Goal: Information Seeking & Learning: Learn about a topic

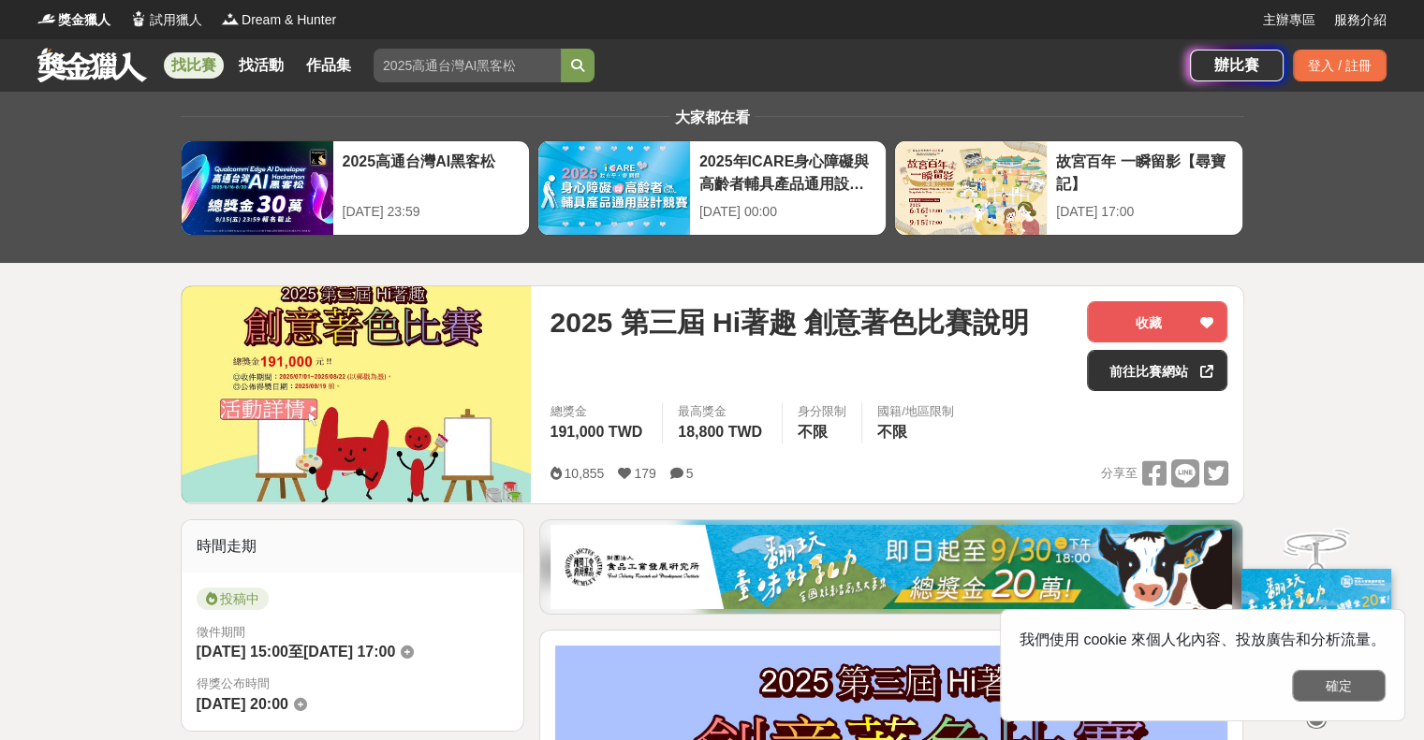
click at [1333, 693] on button "確定" at bounding box center [1339, 686] width 94 height 32
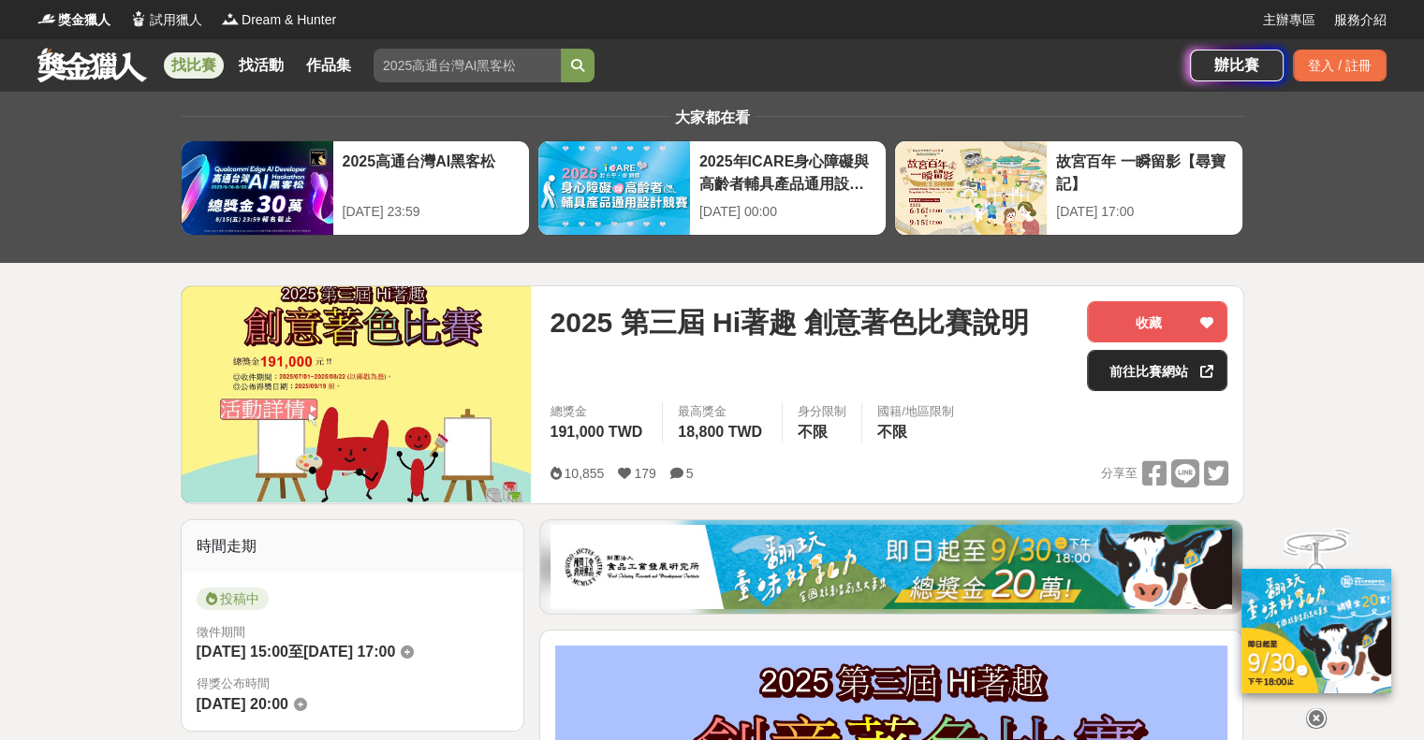
click at [1134, 366] on link "前往比賽網站" at bounding box center [1157, 370] width 140 height 41
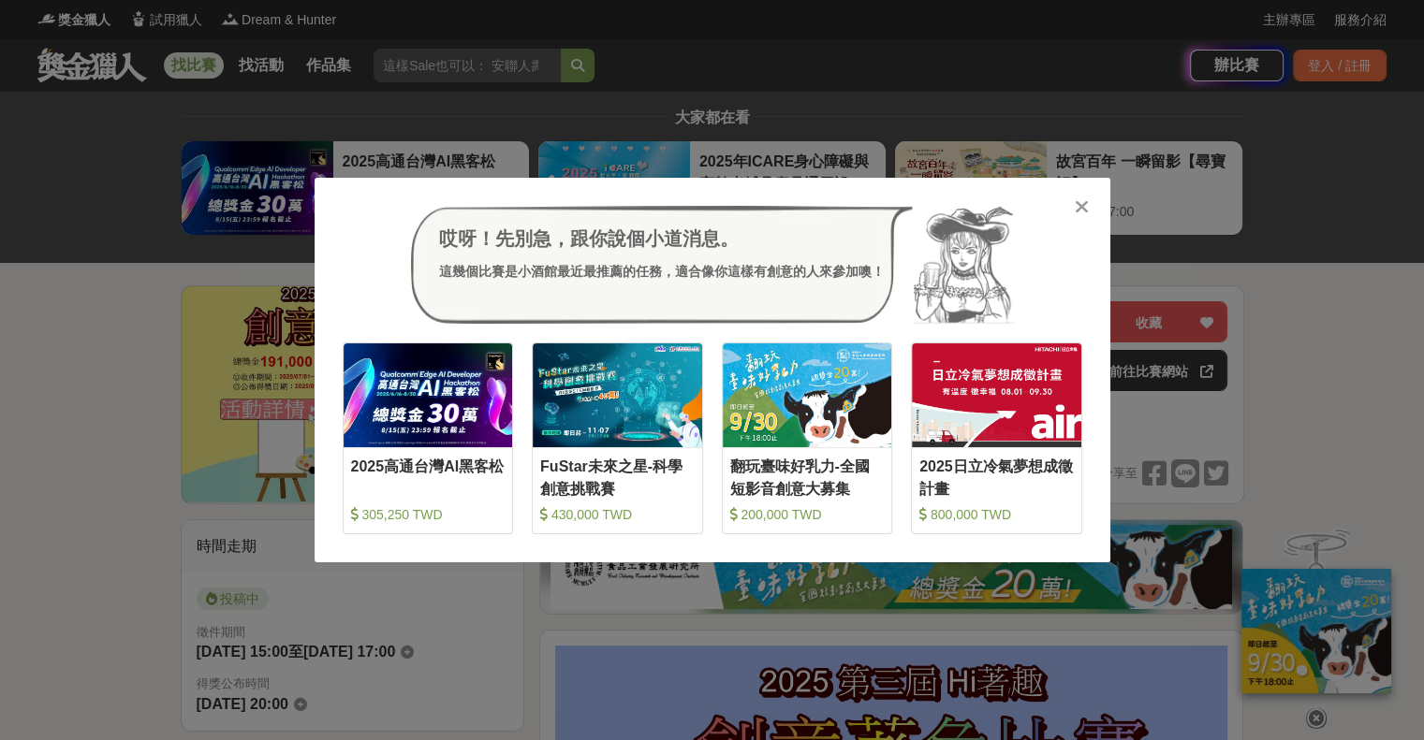
click at [1079, 212] on icon at bounding box center [1081, 206] width 14 height 19
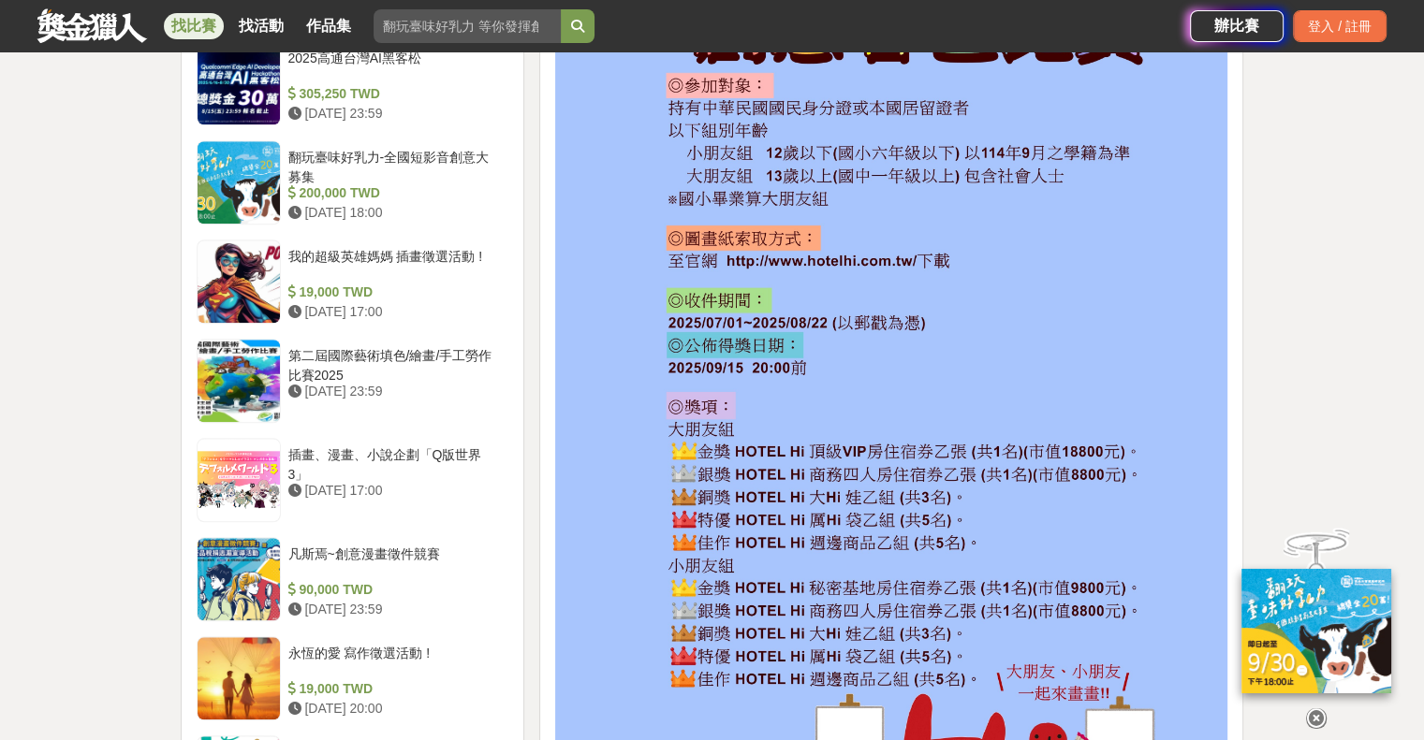
scroll to position [1685, 0]
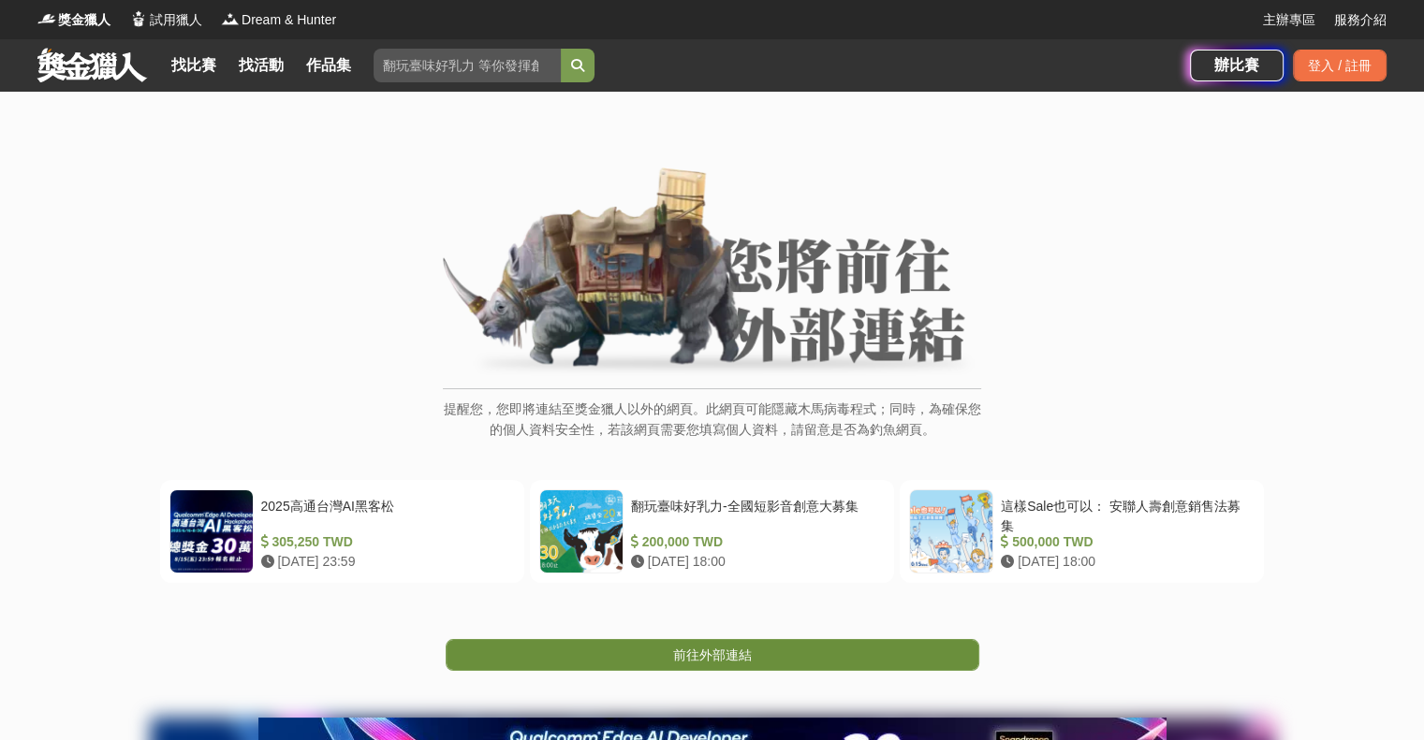
click at [780, 654] on link "前往外部連結" at bounding box center [712, 655] width 533 height 32
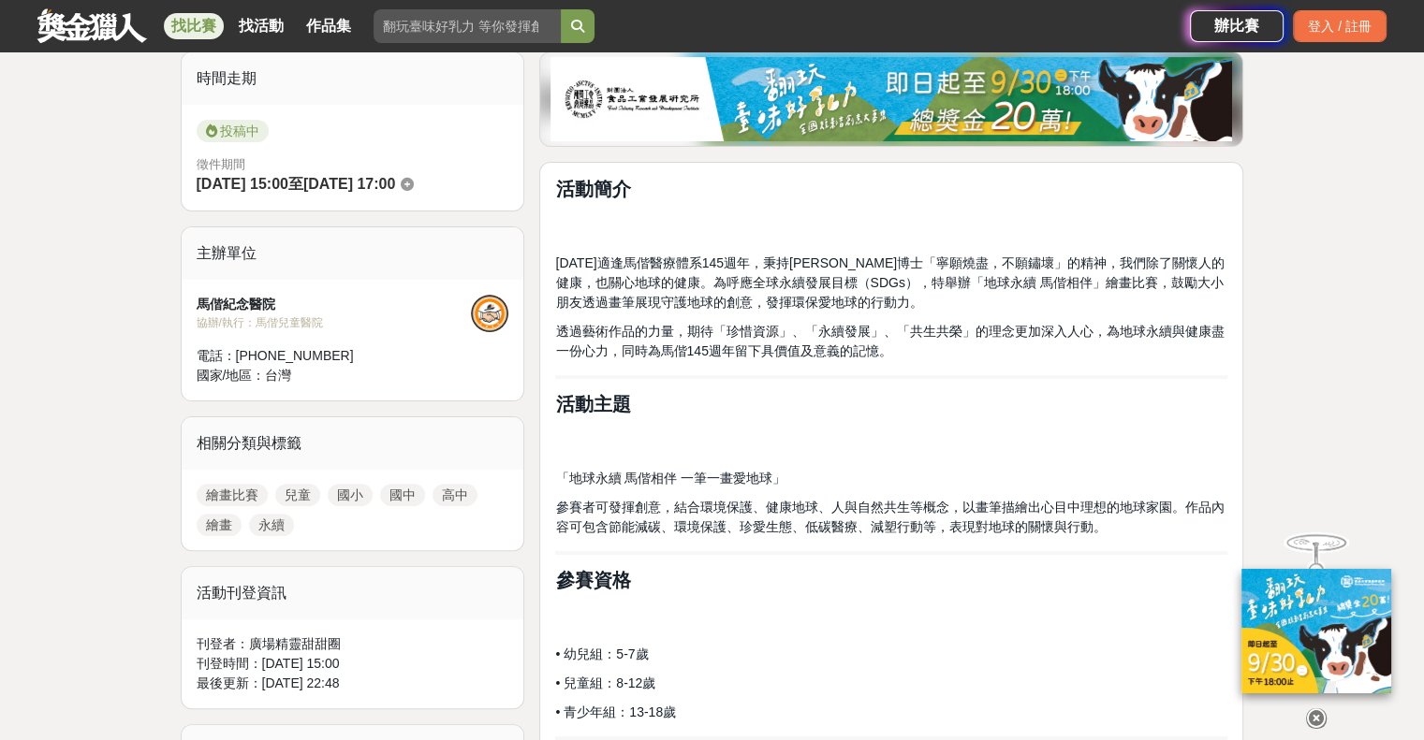
scroll to position [187, 0]
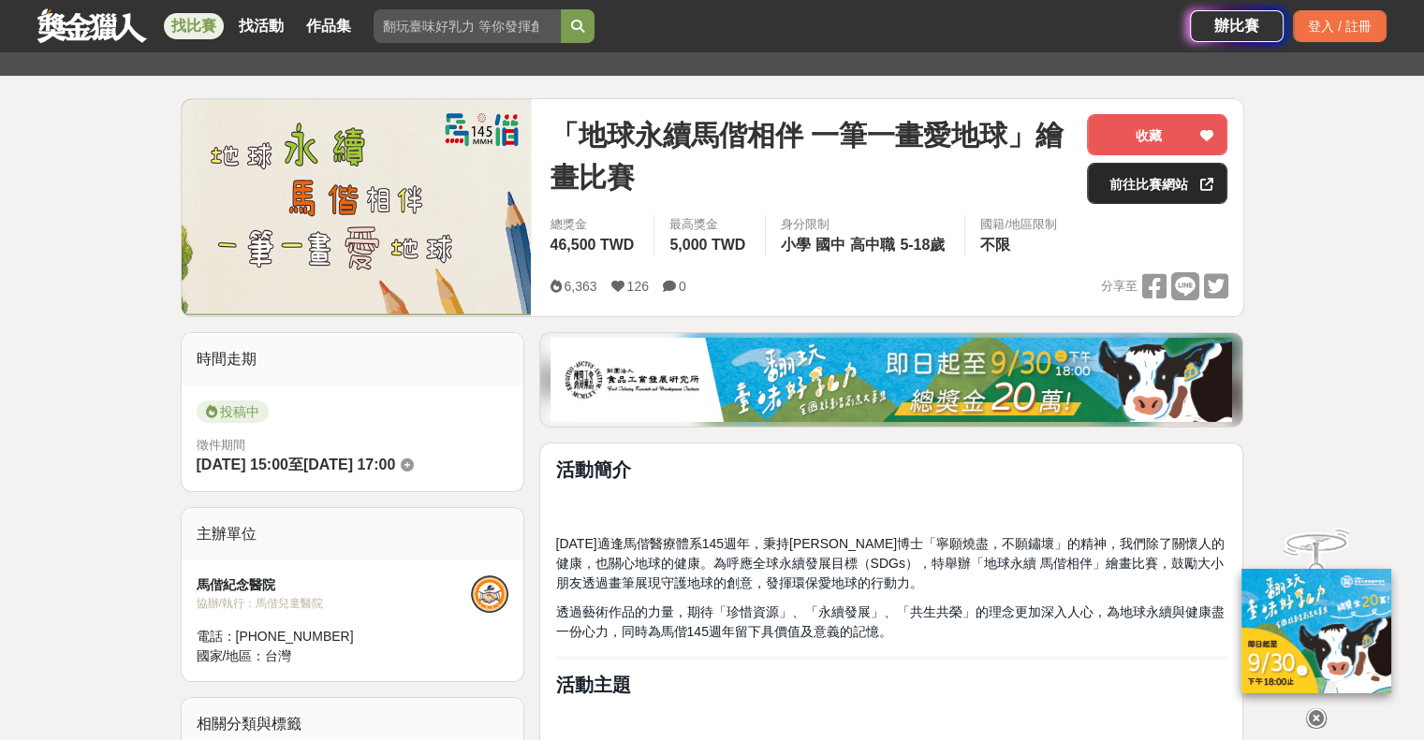
click at [1120, 187] on link "前往比賽網站" at bounding box center [1157, 183] width 140 height 41
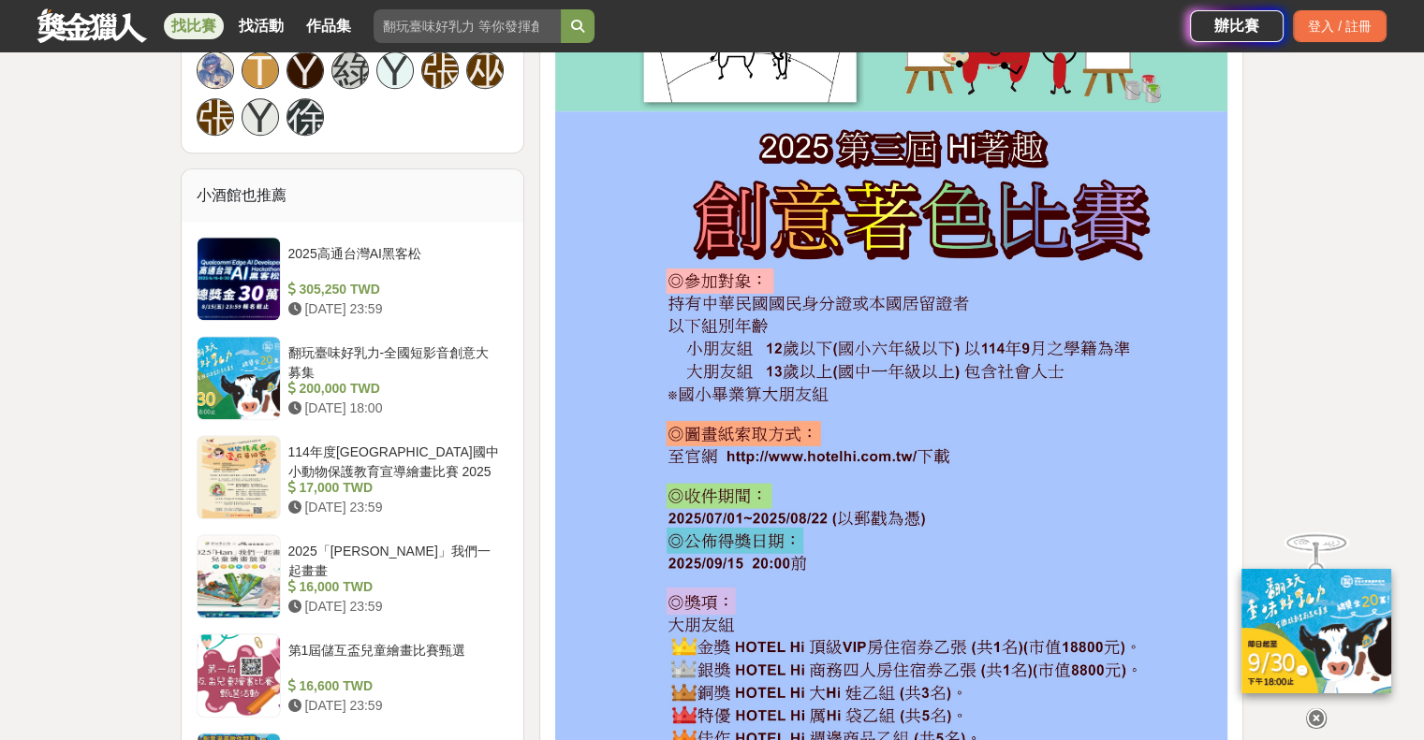
scroll to position [1591, 0]
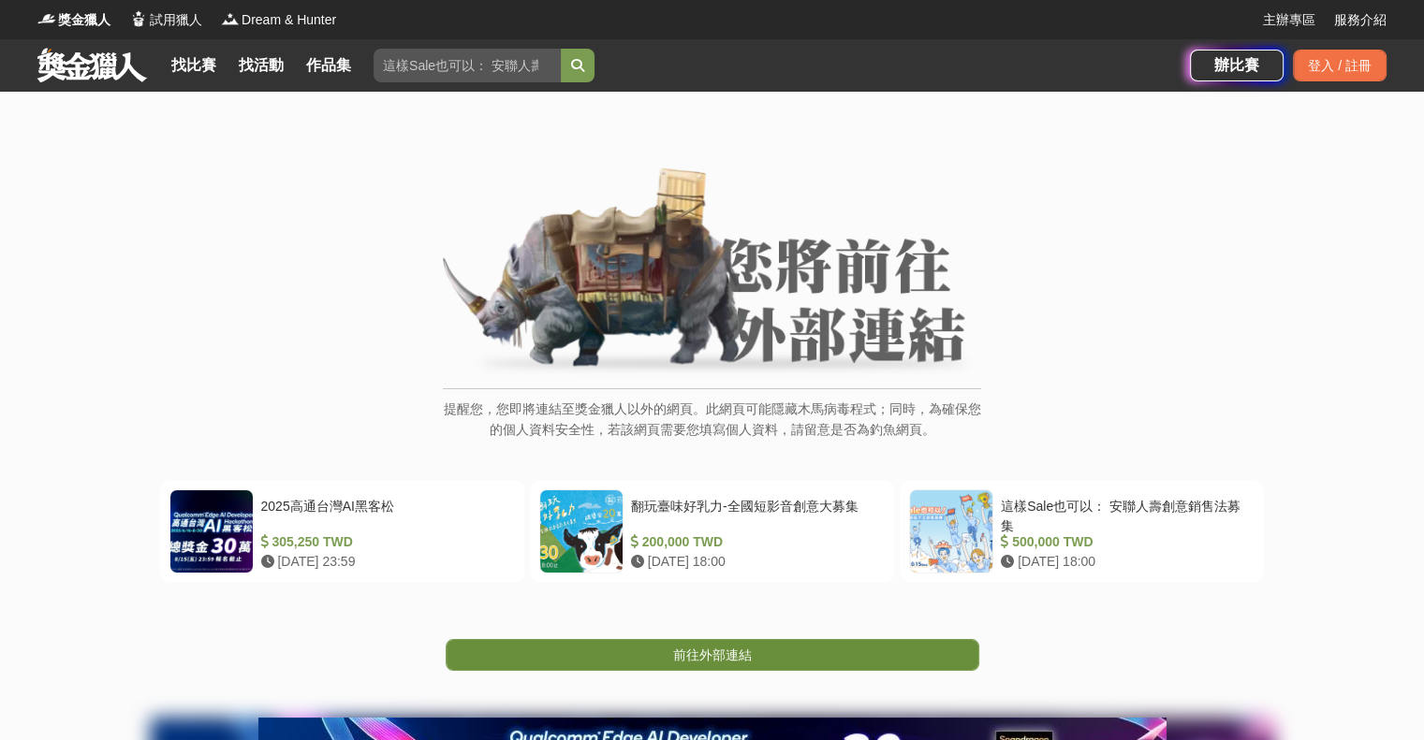
click at [714, 649] on span "前往外部連結" at bounding box center [712, 655] width 79 height 15
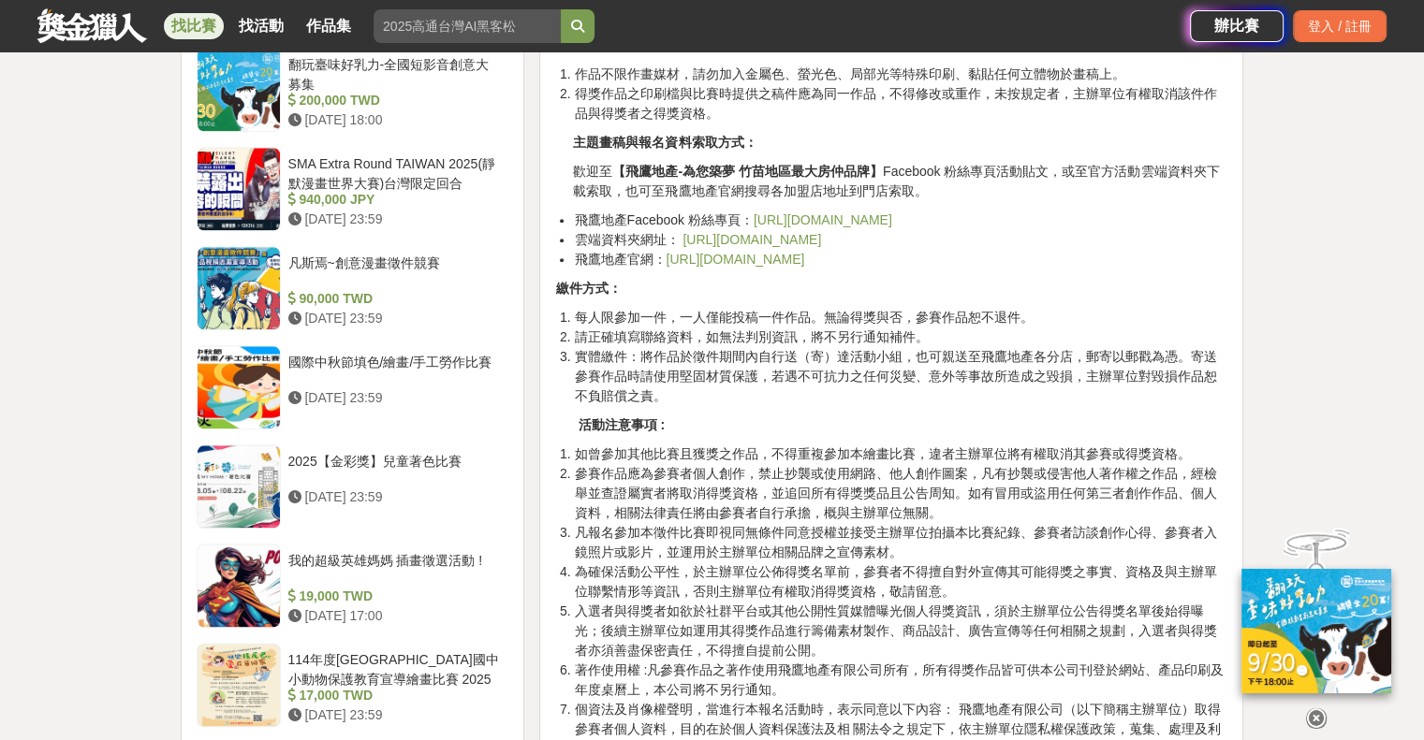
scroll to position [1872, 0]
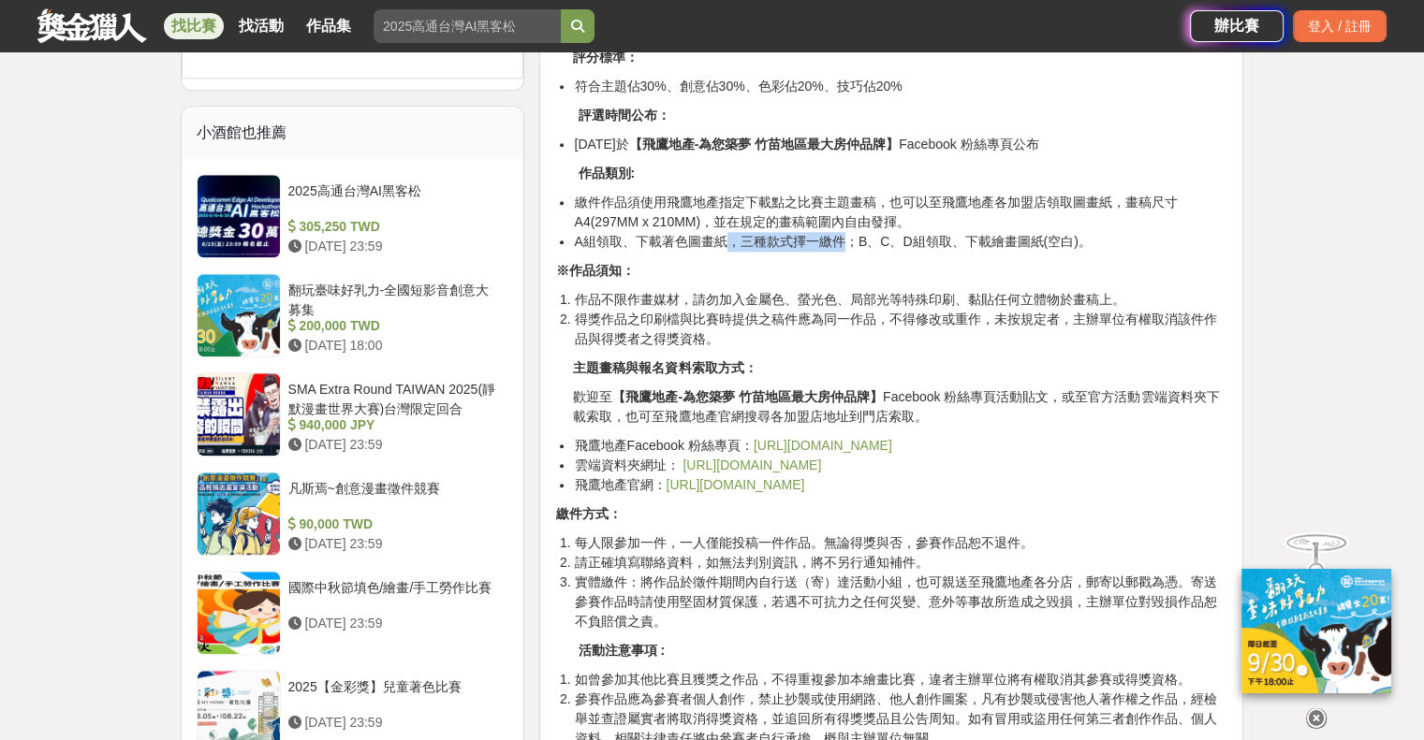
drag, startPoint x: 727, startPoint y: 241, endPoint x: 840, endPoint y: 240, distance: 112.3
click at [840, 240] on span "A組領取、下載著色圖畫紙，三種款式擇一繳件；B、C、D組領取、下載繪畫圖紙(空白)。" at bounding box center [832, 241] width 517 height 15
click at [802, 458] on link "https://reurl.cc/GnQkrp" at bounding box center [751, 465] width 139 height 15
click at [921, 277] on div "繪畫主題 : 【 未來城市 】 在未來城市的主題下，參賽的小朋友們可以運用他們豐富的想像力和創造力，描繪出心目中理想的未來城市。這些未來城市可以擁有先進的科技…" at bounding box center [891, 49] width 672 height 2550
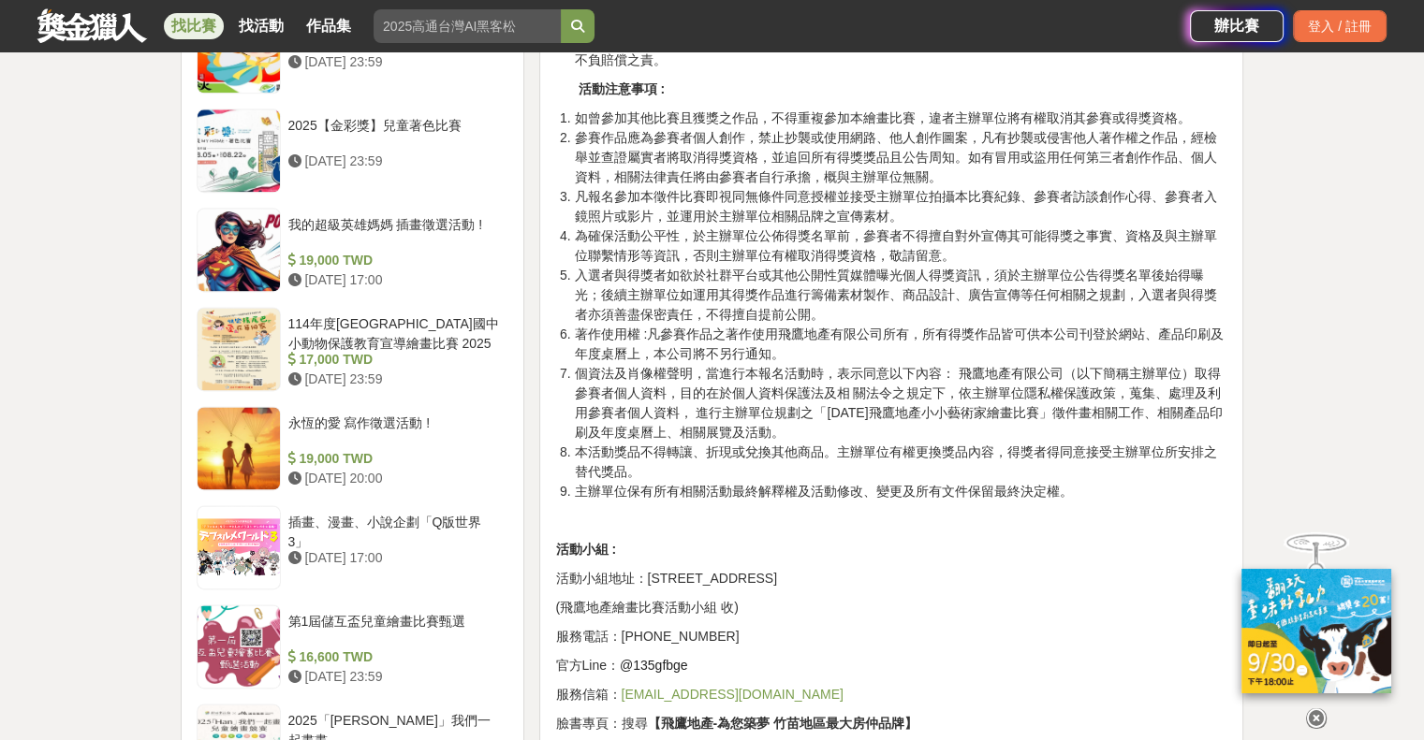
scroll to position [2527, 0]
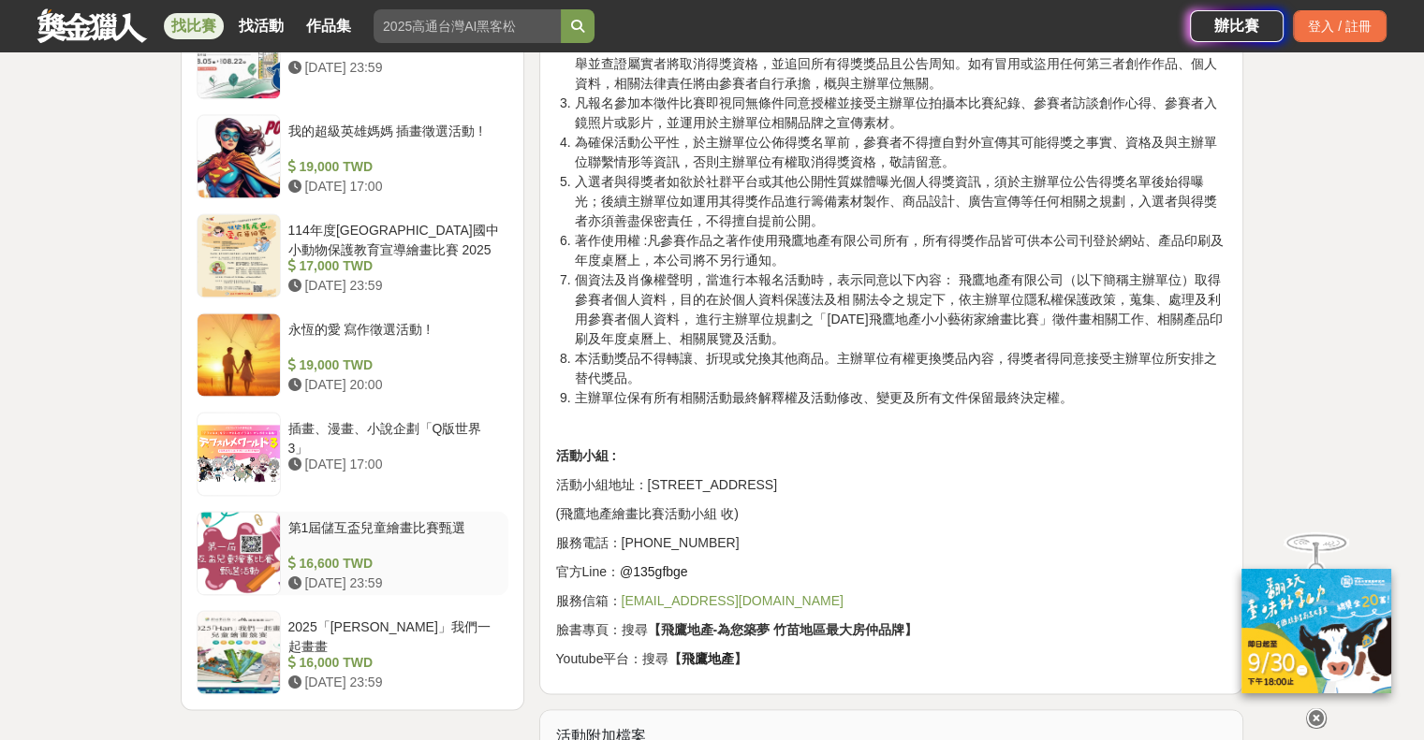
click at [429, 527] on div "第1屆儲互盃兒童繪畫比賽甄選" at bounding box center [394, 537] width 213 height 36
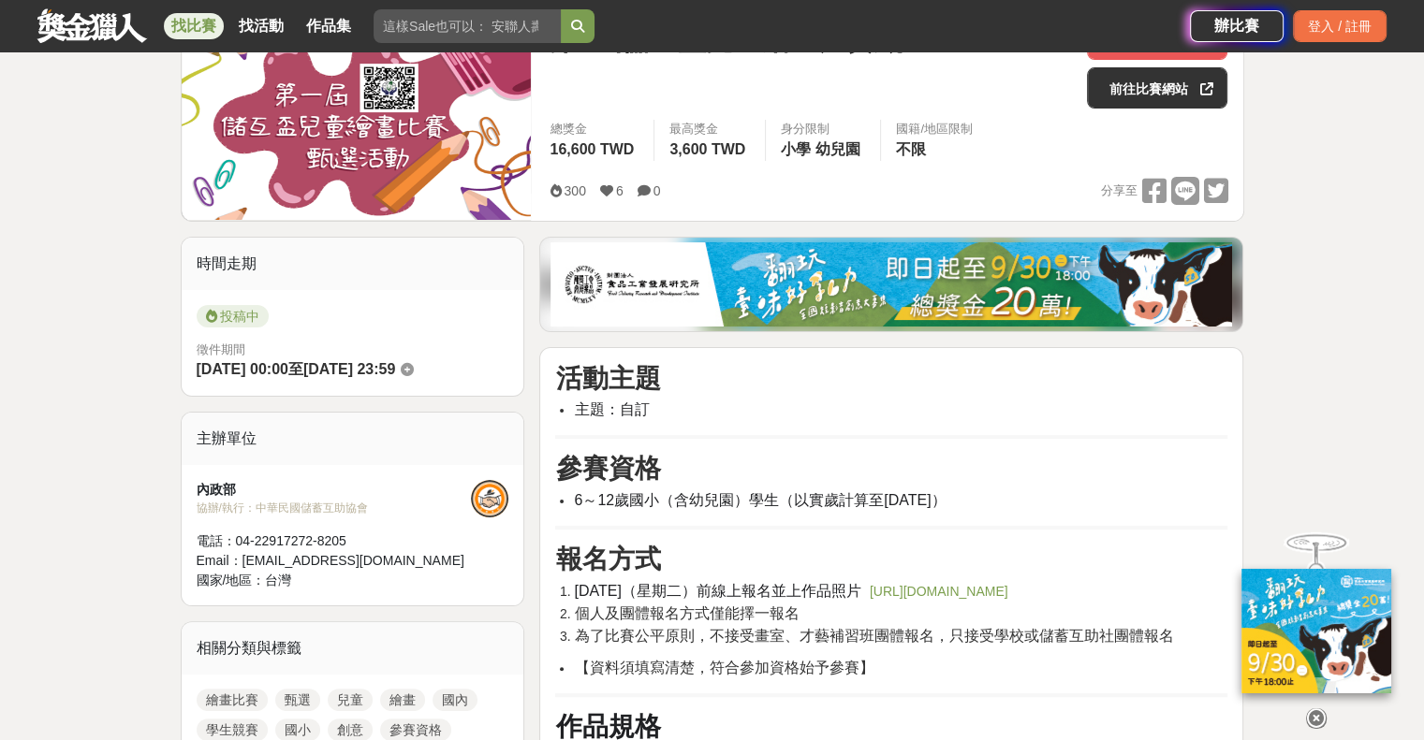
scroll to position [281, 0]
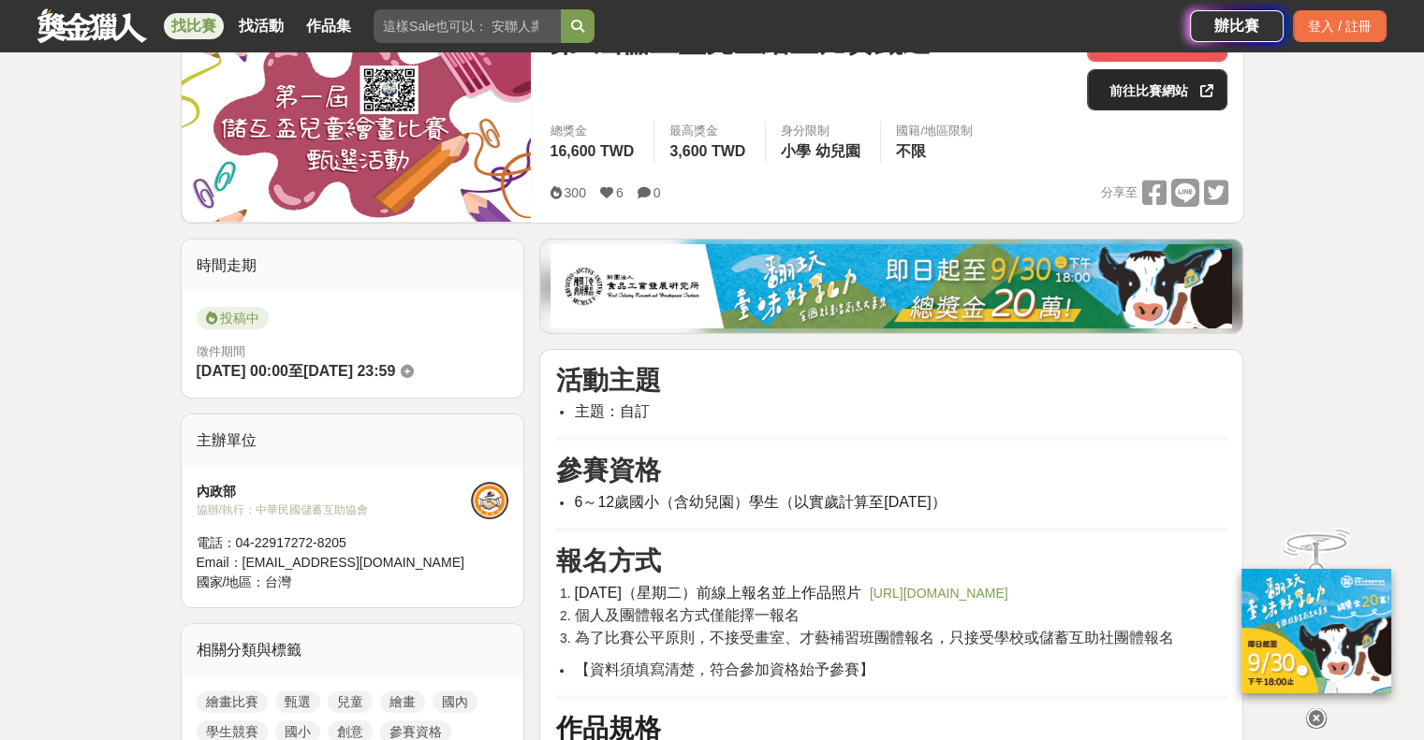
click at [1135, 97] on link "前往比賽網站" at bounding box center [1157, 89] width 140 height 41
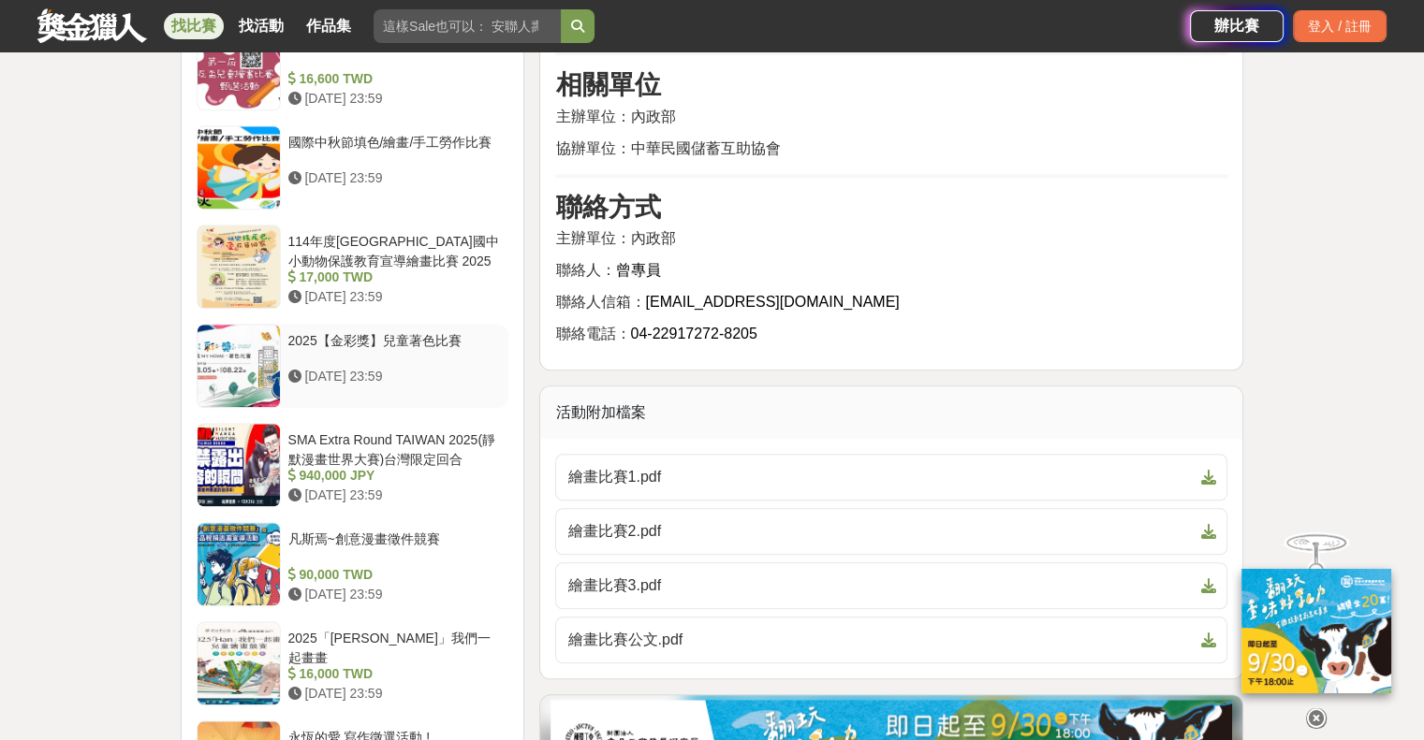
scroll to position [1786, 0]
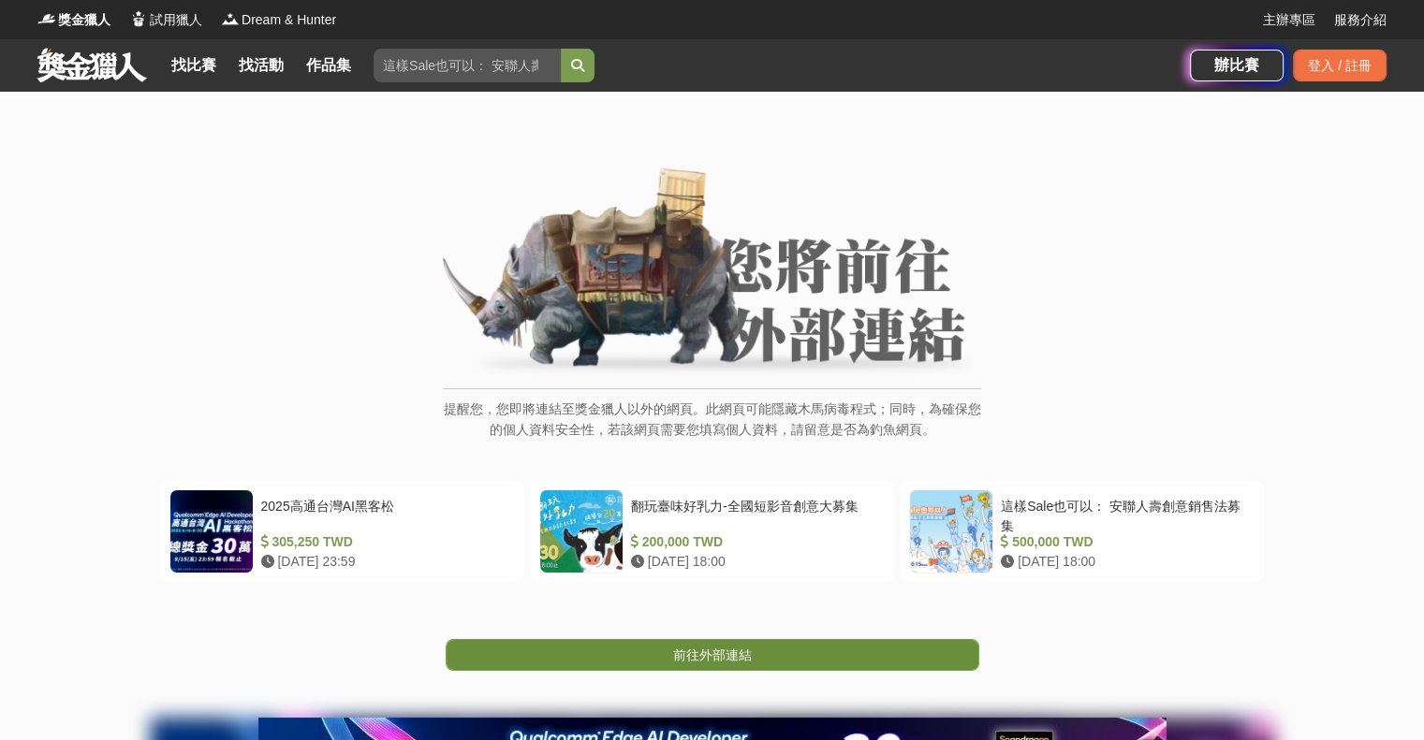
click at [679, 658] on span "前往外部連結" at bounding box center [712, 655] width 79 height 15
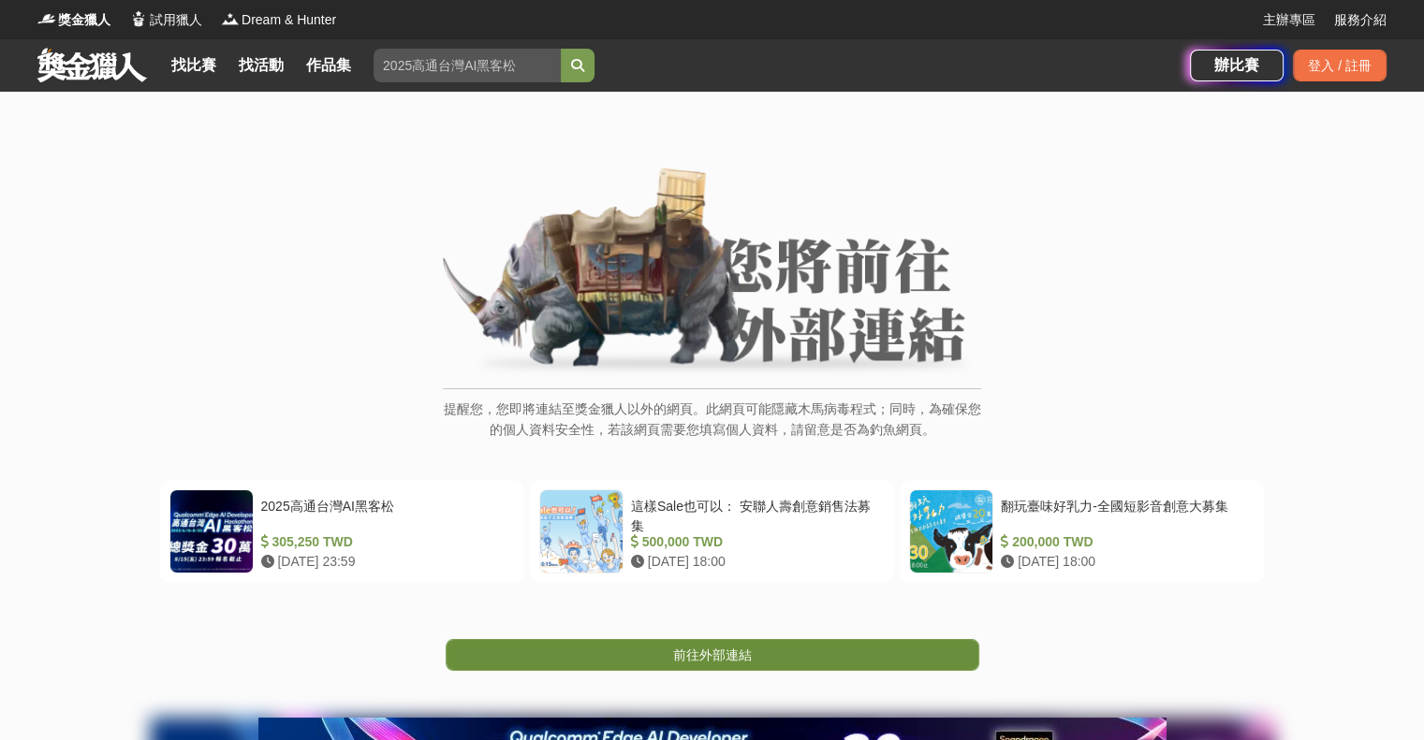
click at [709, 659] on span "前往外部連結" at bounding box center [712, 655] width 79 height 15
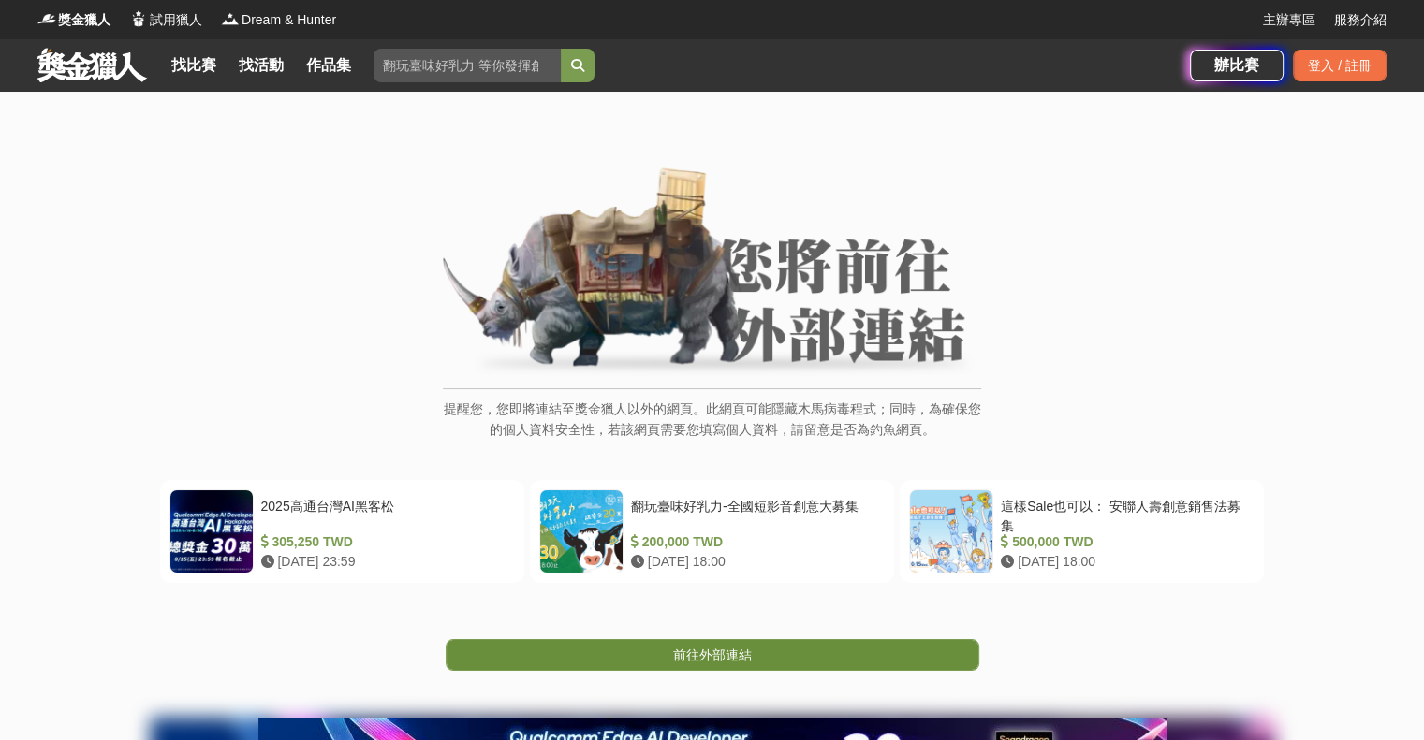
click at [740, 654] on span "前往外部連結" at bounding box center [712, 655] width 79 height 15
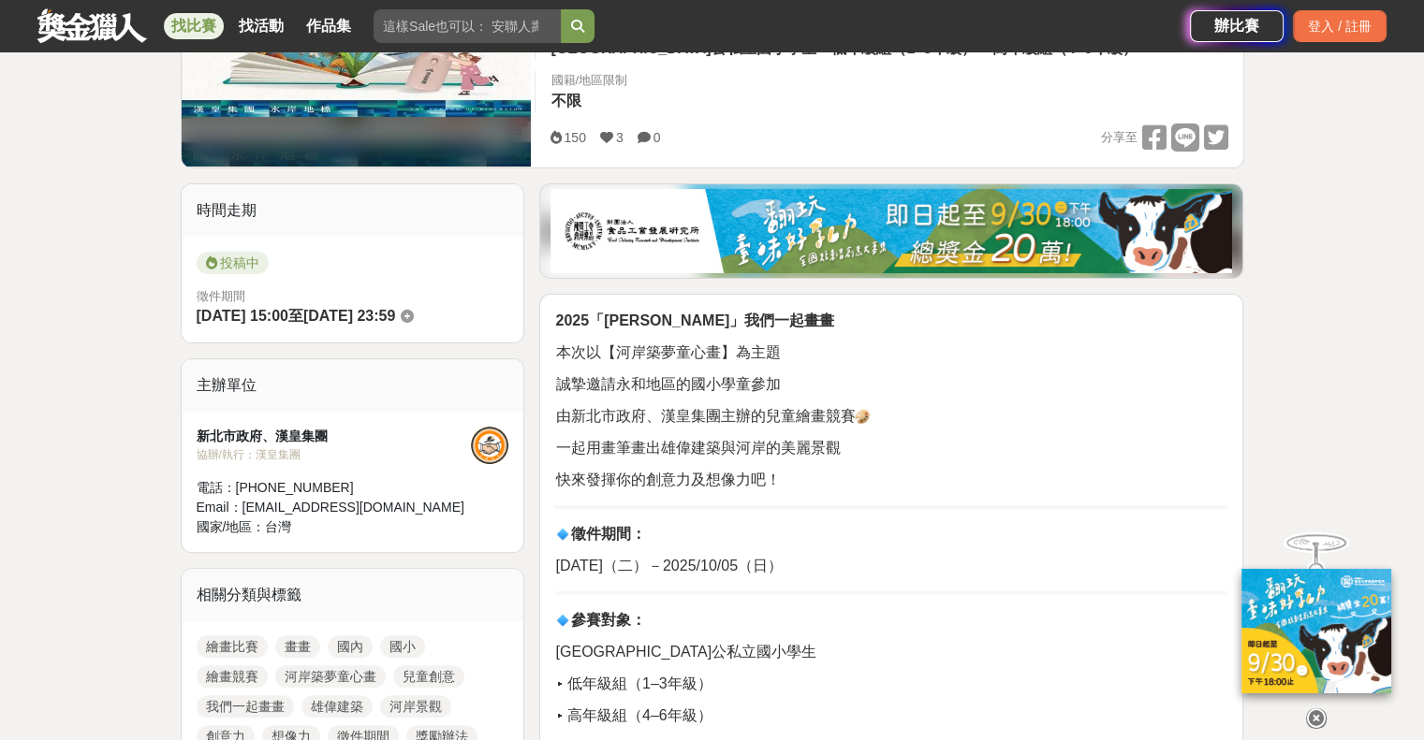
scroll to position [468, 0]
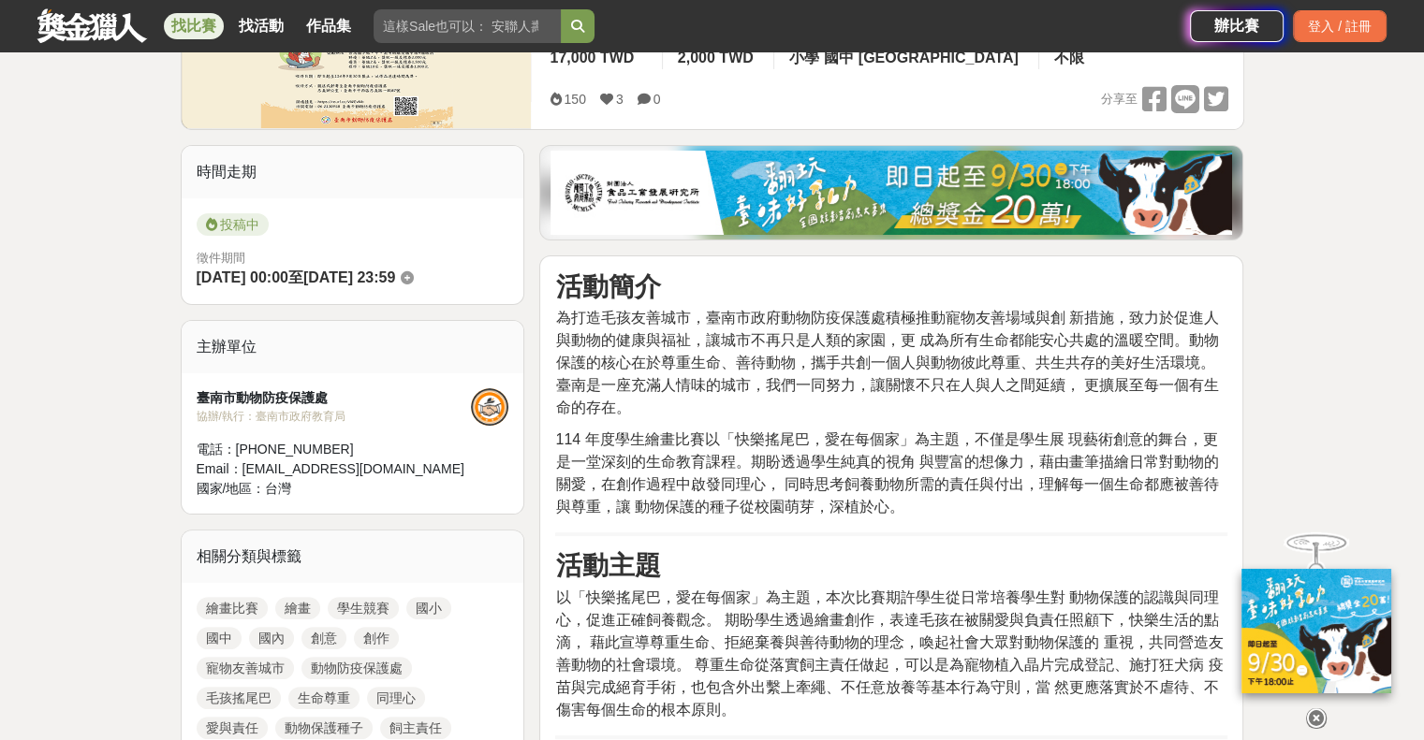
scroll to position [749, 0]
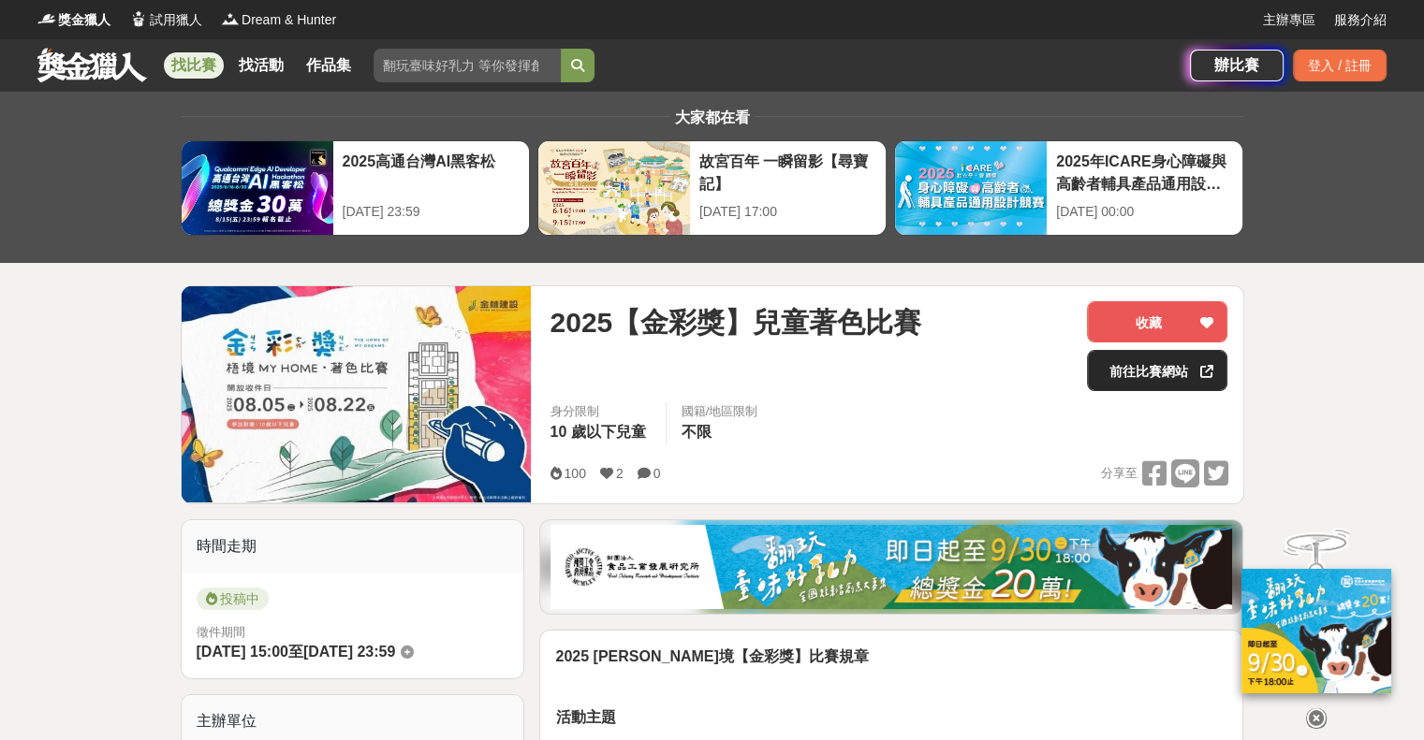
click at [1134, 370] on link "前往比賽網站" at bounding box center [1157, 370] width 140 height 41
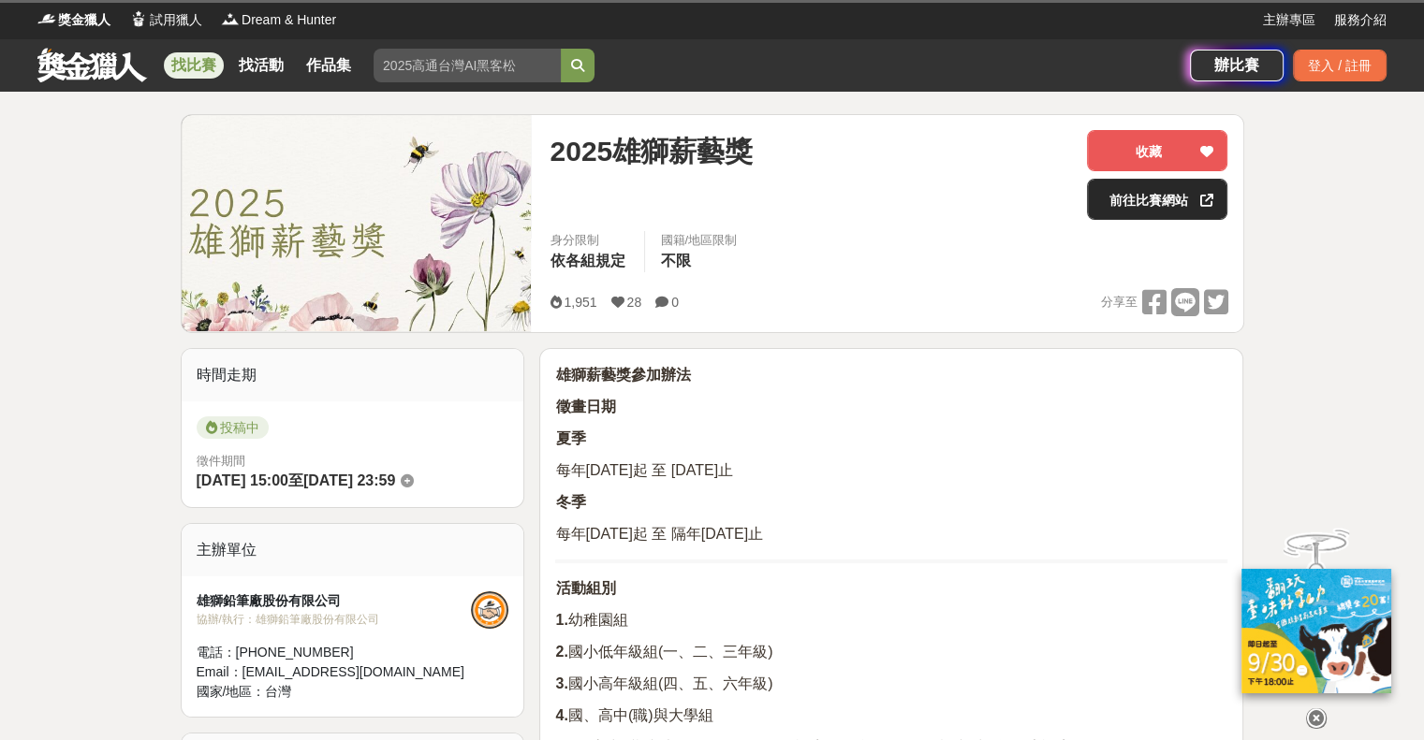
click at [1122, 197] on link "前往比賽網站" at bounding box center [1157, 199] width 140 height 41
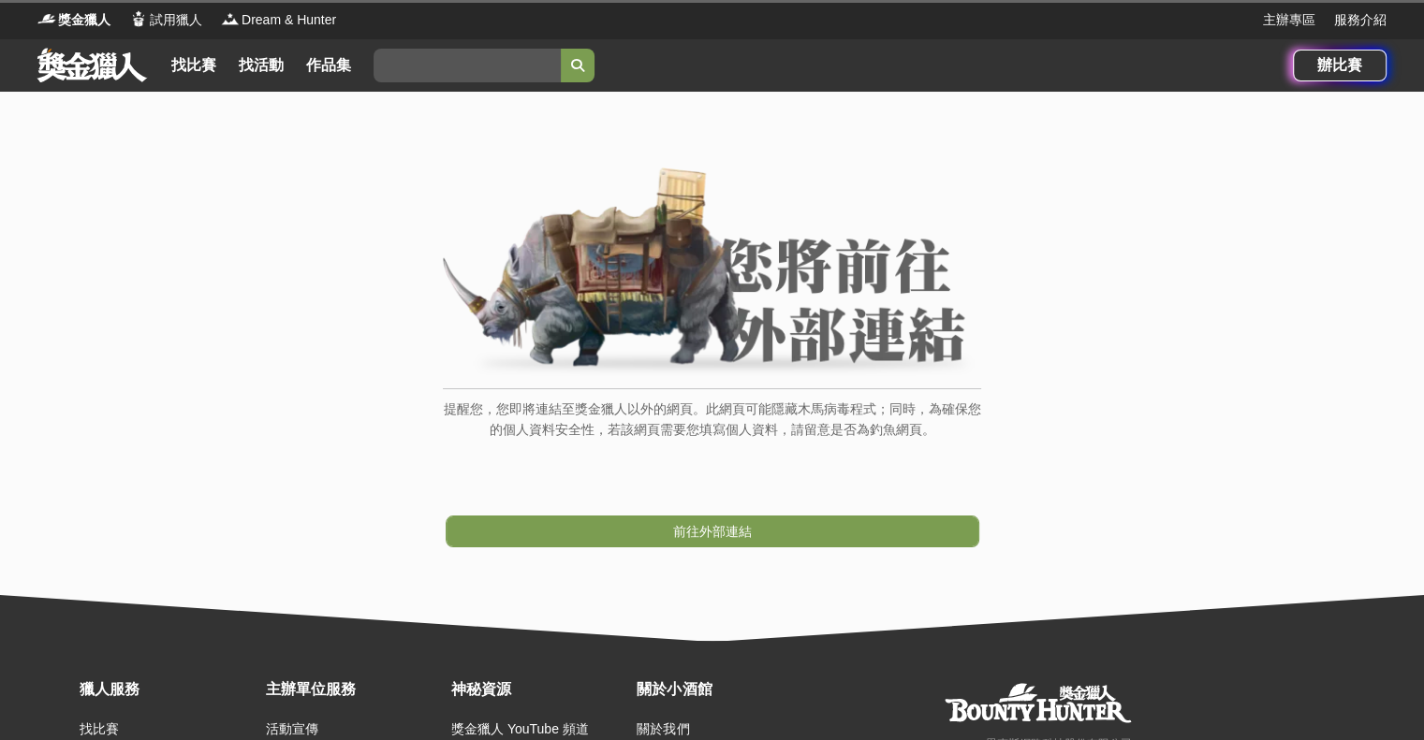
click at [713, 531] on span "前往外部連結" at bounding box center [712, 531] width 79 height 15
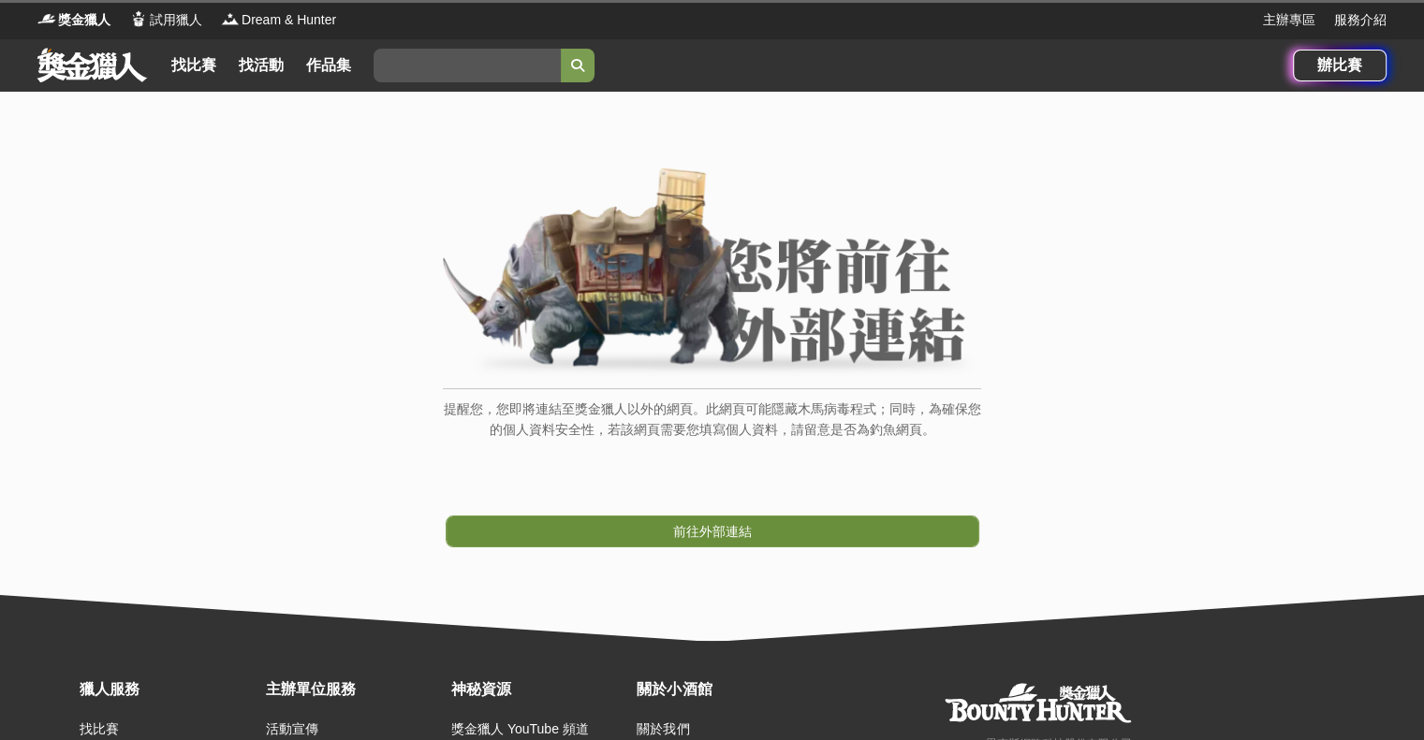
click at [679, 527] on span "前往外部連結" at bounding box center [712, 531] width 79 height 15
